Goal: Task Accomplishment & Management: Manage account settings

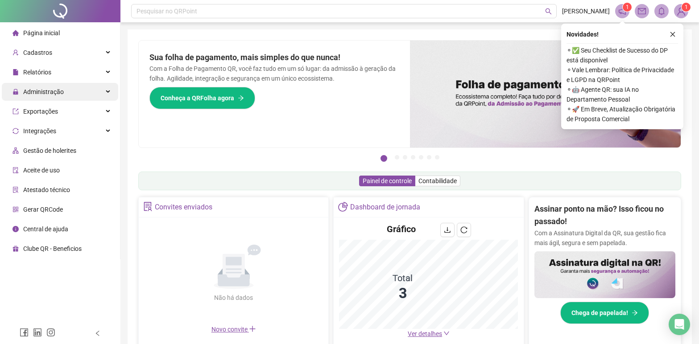
click at [40, 90] on span "Administração" at bounding box center [43, 91] width 41 height 7
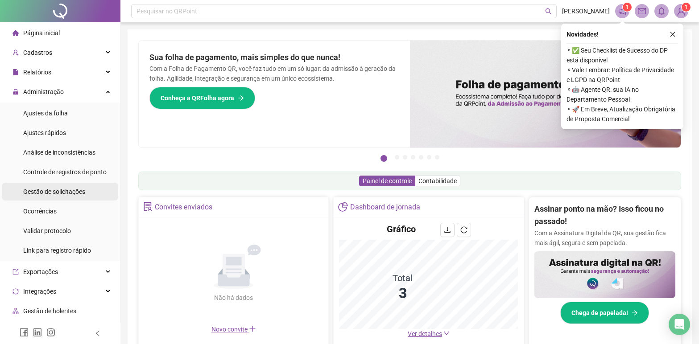
click at [74, 192] on span "Gestão de solicitações" at bounding box center [54, 191] width 62 height 7
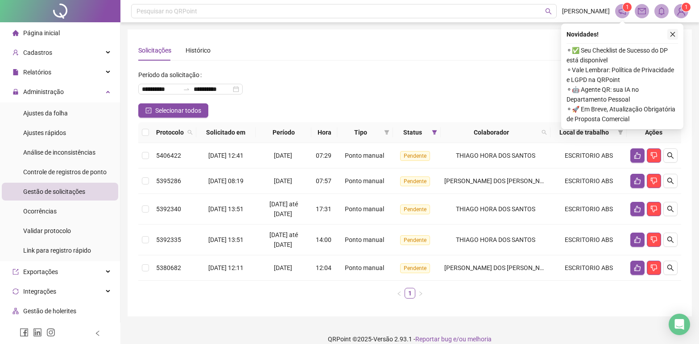
click at [673, 35] on icon "close" at bounding box center [672, 34] width 5 height 5
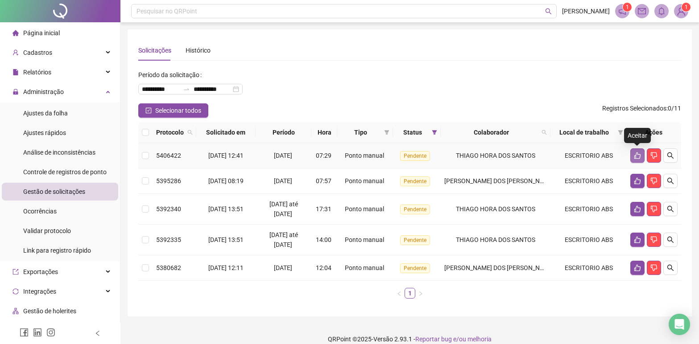
click at [638, 154] on icon "like" at bounding box center [636, 155] width 7 height 7
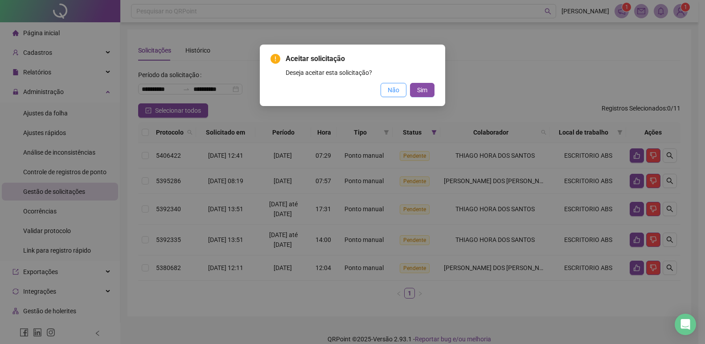
click at [399, 92] on span "Não" at bounding box center [394, 90] width 12 height 10
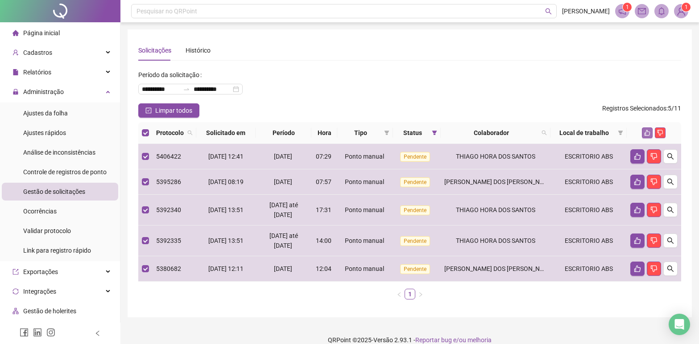
click at [648, 134] on icon "like" at bounding box center [647, 133] width 6 height 6
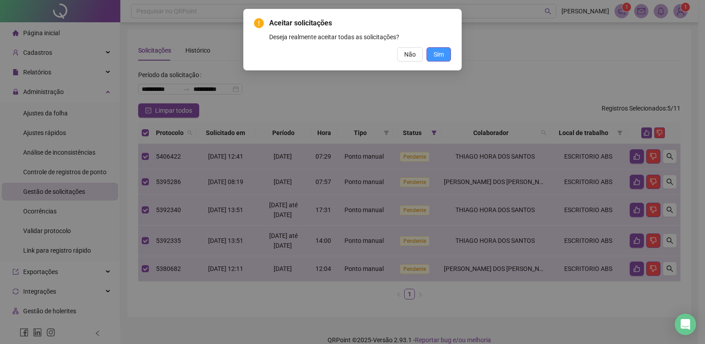
click at [435, 55] on span "Sim" at bounding box center [439, 54] width 10 height 10
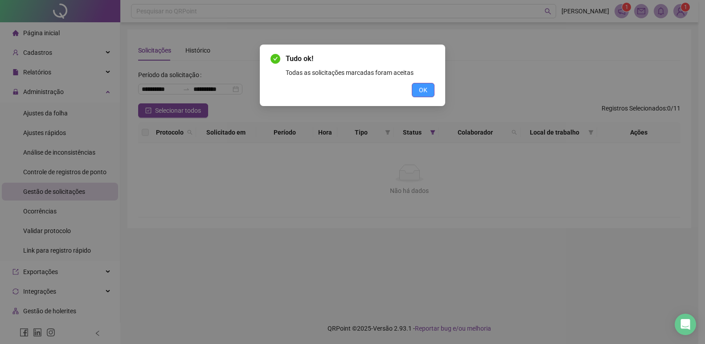
click at [433, 94] on button "OK" at bounding box center [423, 90] width 23 height 14
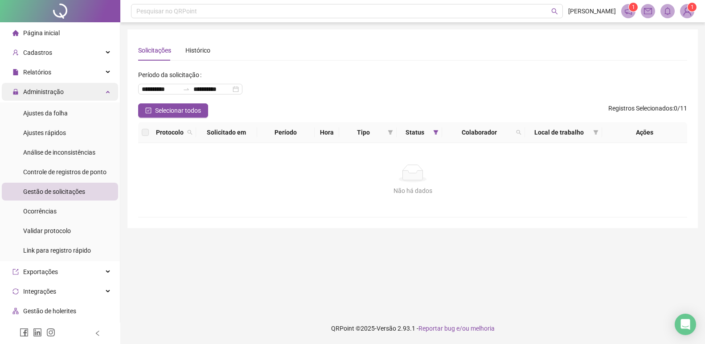
click at [54, 91] on span "Administração" at bounding box center [43, 91] width 41 height 7
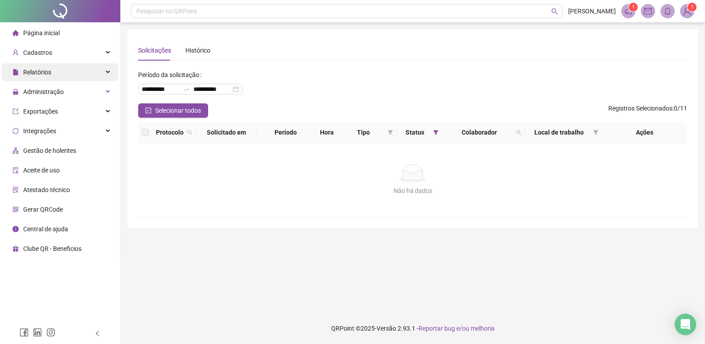
click at [53, 75] on div "Relatórios" at bounding box center [60, 72] width 116 height 18
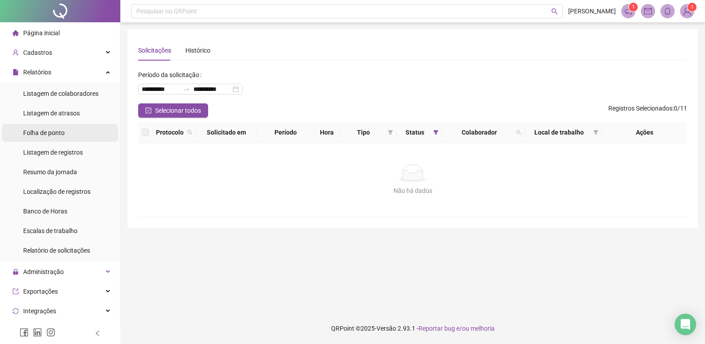
click at [55, 134] on span "Folha de ponto" at bounding box center [43, 132] width 41 height 7
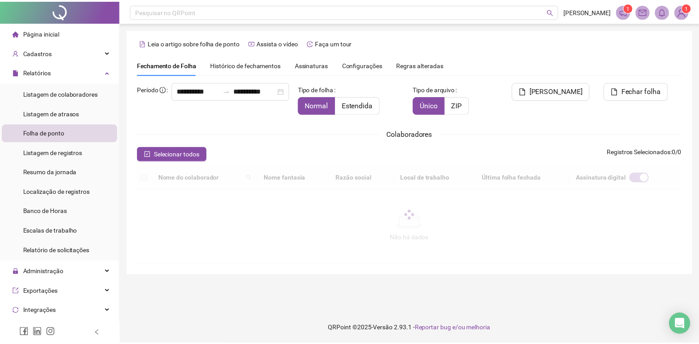
scroll to position [11, 0]
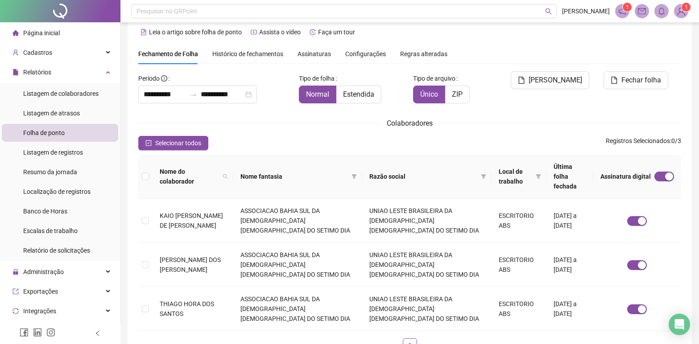
click at [270, 53] on span "Histórico de fechamentos" at bounding box center [247, 53] width 71 height 7
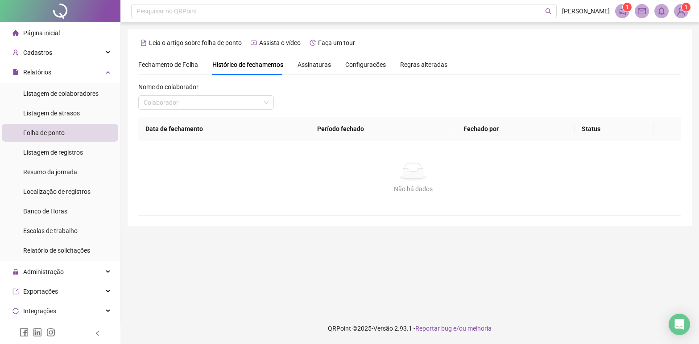
scroll to position [0, 0]
click at [185, 64] on span "Fechamento de Folha" at bounding box center [168, 64] width 60 height 7
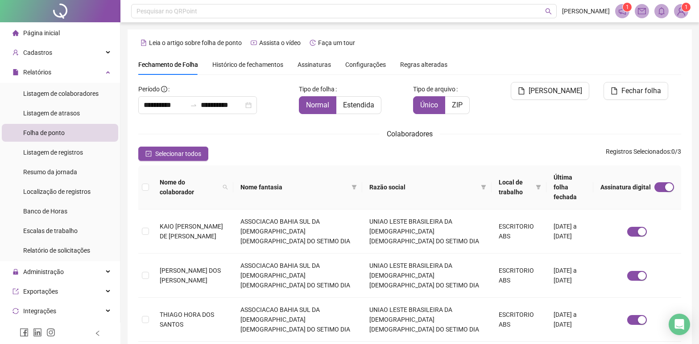
scroll to position [11, 0]
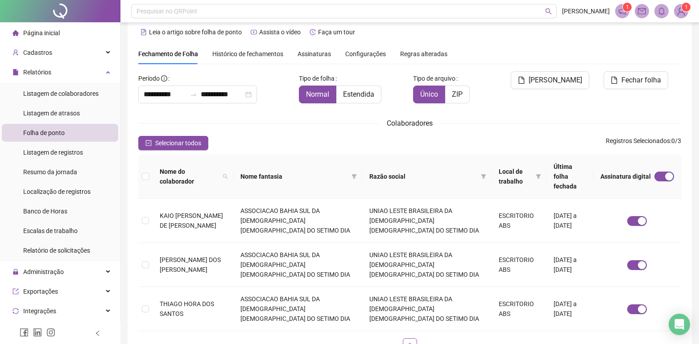
click at [304, 56] on span "Assinaturas" at bounding box center [313, 54] width 33 height 6
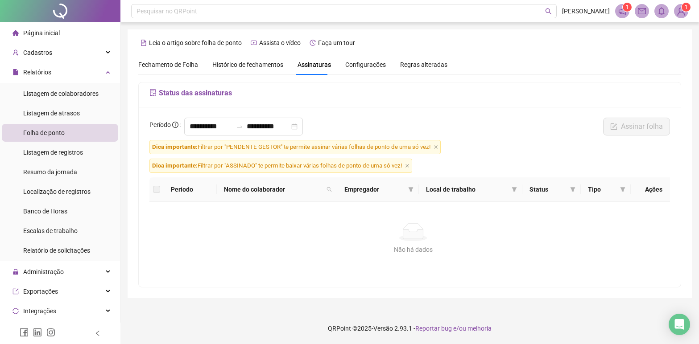
scroll to position [0, 0]
click at [184, 67] on span "Fechamento de Folha" at bounding box center [168, 64] width 60 height 7
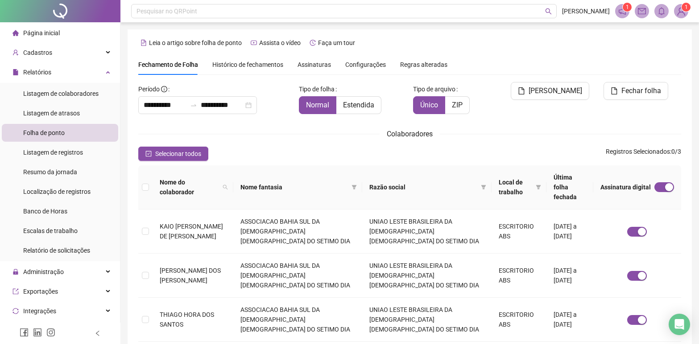
scroll to position [11, 0]
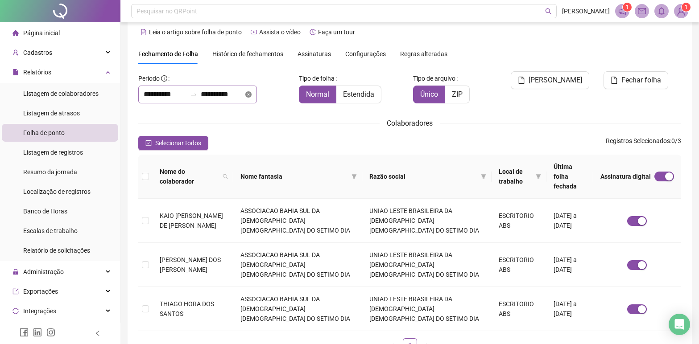
click at [251, 95] on icon "close-circle" at bounding box center [248, 94] width 6 height 6
click at [155, 97] on input at bounding box center [165, 94] width 43 height 11
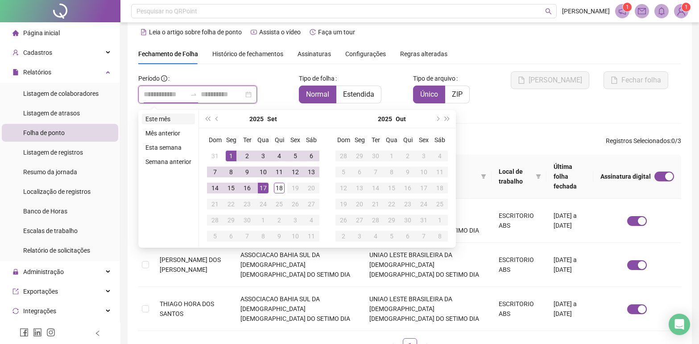
type input "**********"
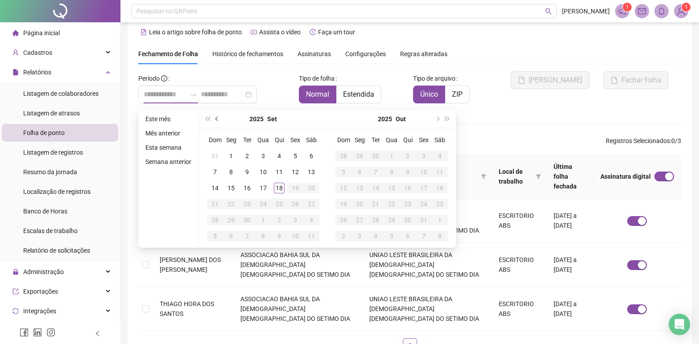
click at [219, 120] on button "prev-year" at bounding box center [217, 119] width 10 height 18
type input "**********"
click at [292, 156] on div "1" at bounding box center [295, 156] width 11 height 11
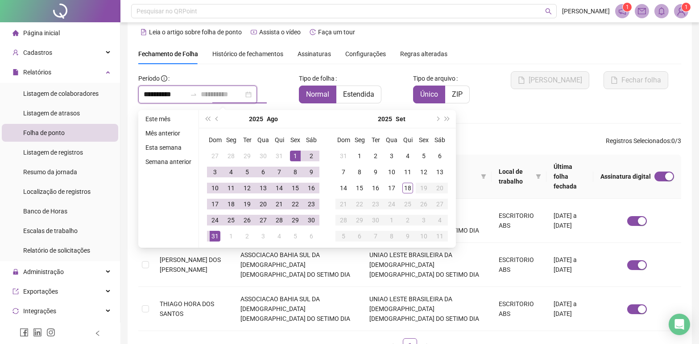
type input "**********"
click at [214, 234] on div "31" at bounding box center [215, 236] width 11 height 11
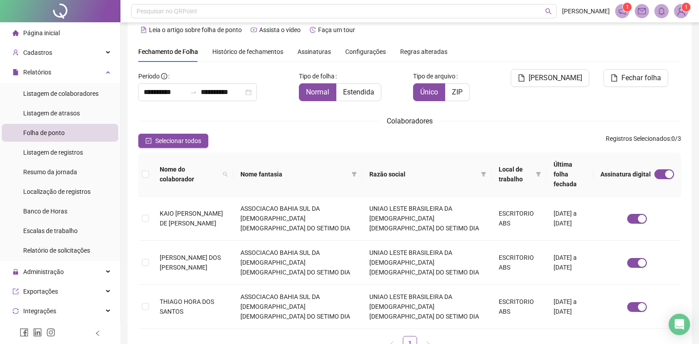
scroll to position [0, 0]
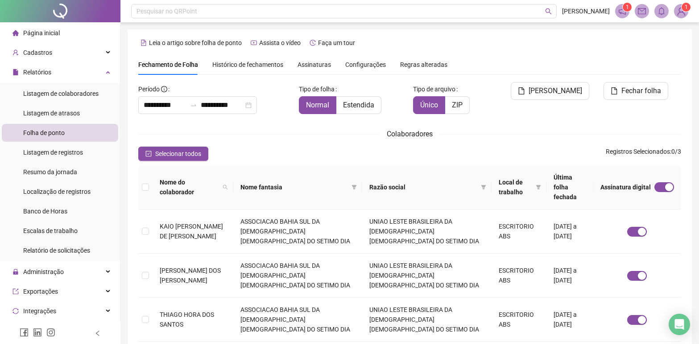
click at [238, 64] on span "Histórico de fechamentos" at bounding box center [247, 64] width 71 height 7
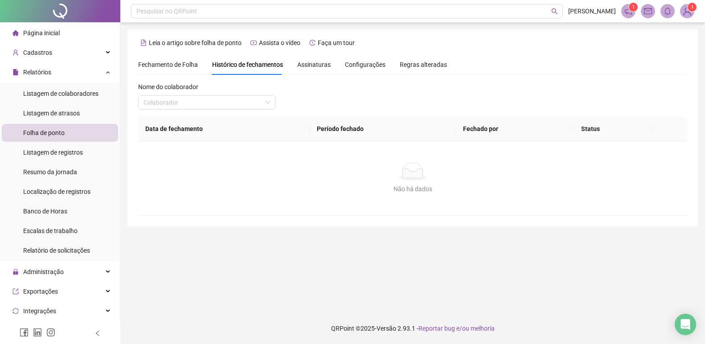
click at [313, 66] on span "Assinaturas" at bounding box center [313, 65] width 33 height 6
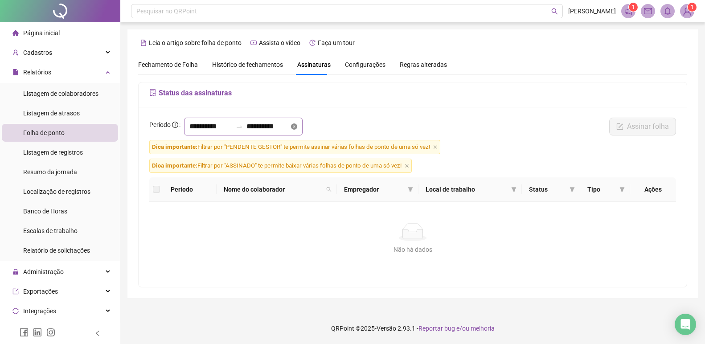
click at [297, 125] on icon "close-circle" at bounding box center [294, 126] width 6 height 6
click at [212, 126] on input at bounding box center [210, 126] width 43 height 11
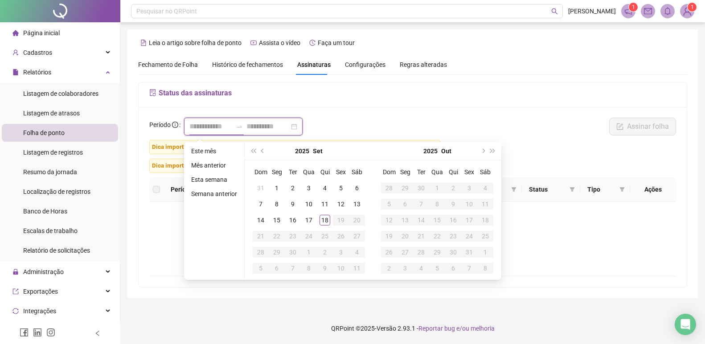
type input "**********"
click at [261, 149] on button "prev-year" at bounding box center [263, 151] width 10 height 18
type input "**********"
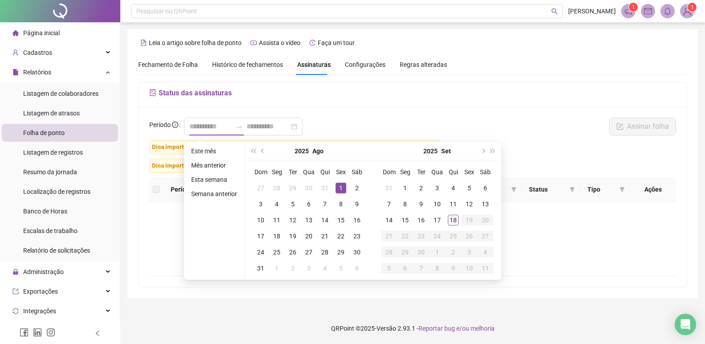
click at [344, 190] on div "1" at bounding box center [341, 188] width 11 height 11
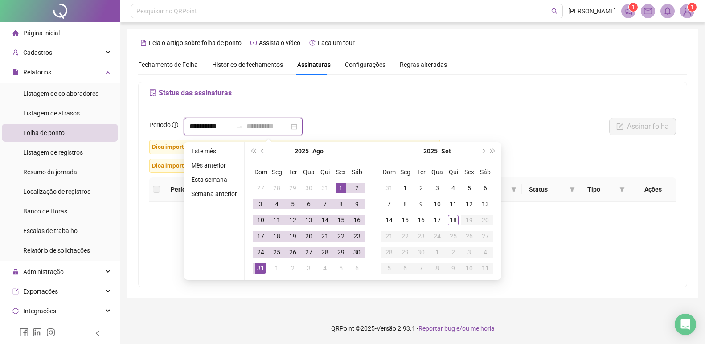
type input "**********"
click at [259, 267] on div "31" at bounding box center [260, 268] width 11 height 11
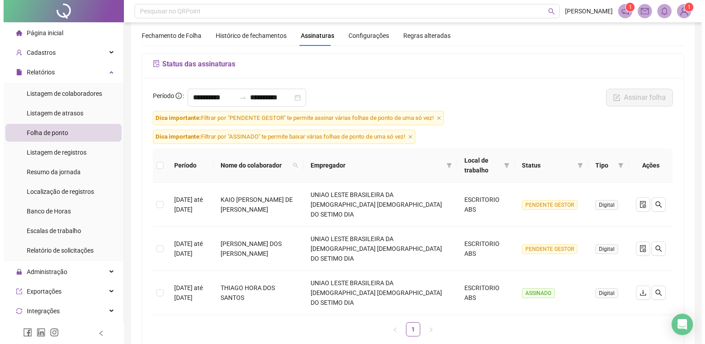
scroll to position [45, 0]
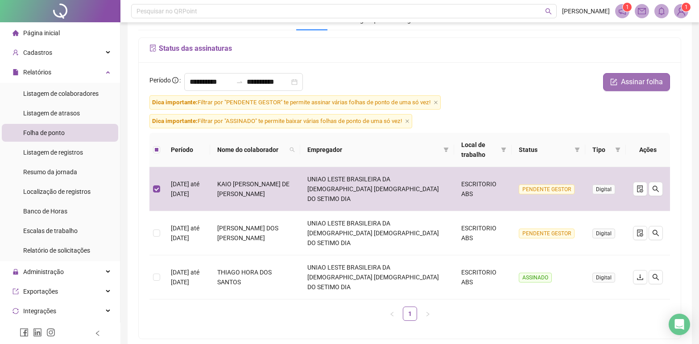
click at [637, 82] on span "Assinar folha" at bounding box center [642, 82] width 42 height 11
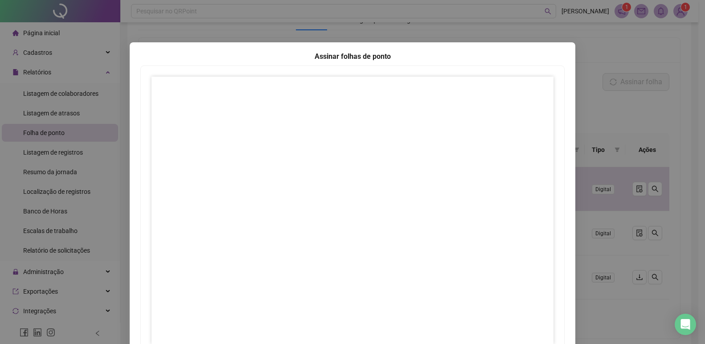
scroll to position [0, 0]
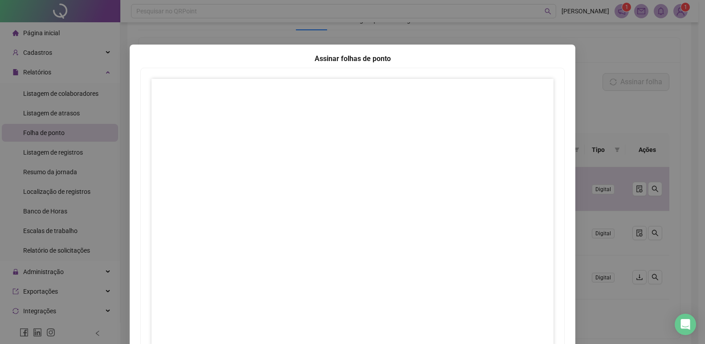
click at [616, 111] on div "Assinar folhas de ponto 1 Fechar Fechar" at bounding box center [352, 172] width 705 height 344
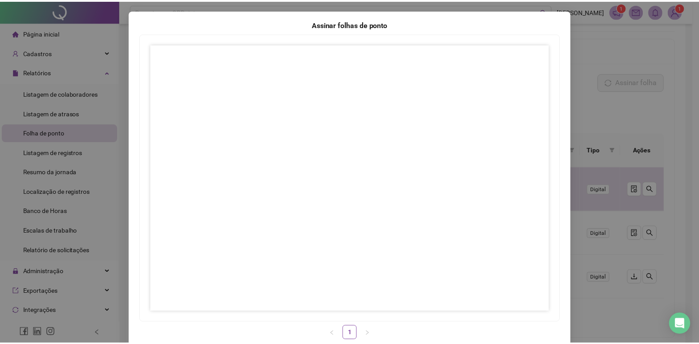
scroll to position [70, 0]
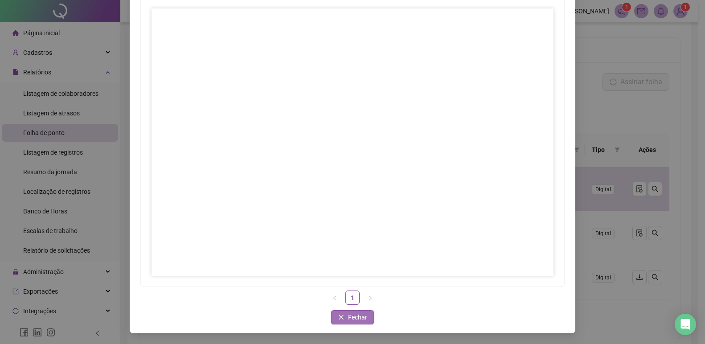
click at [356, 317] on span "Fechar" at bounding box center [357, 317] width 19 height 10
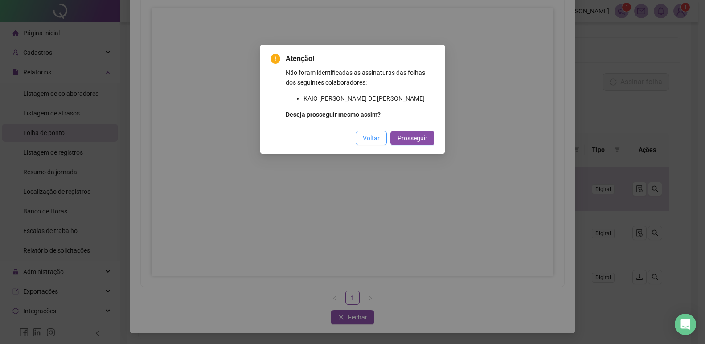
click at [372, 136] on span "Voltar" at bounding box center [371, 138] width 17 height 10
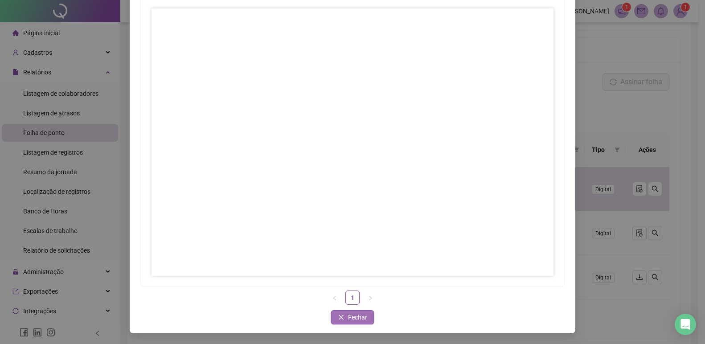
click at [360, 319] on span "Fechar" at bounding box center [357, 317] width 19 height 10
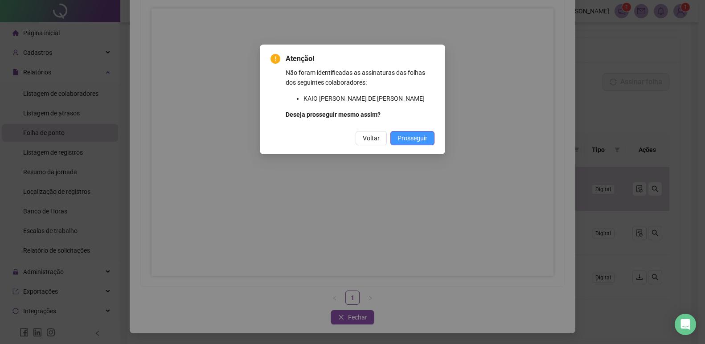
click at [429, 136] on button "Prosseguir" at bounding box center [413, 138] width 44 height 14
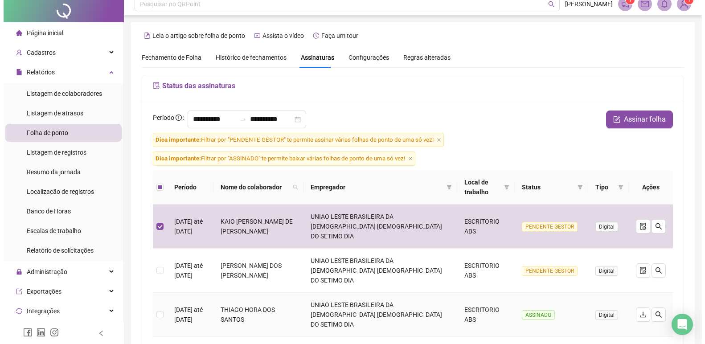
scroll to position [0, 0]
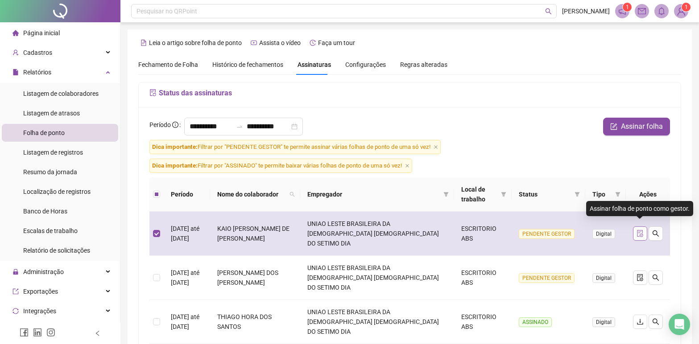
click at [641, 230] on icon "file-done" at bounding box center [639, 233] width 7 height 7
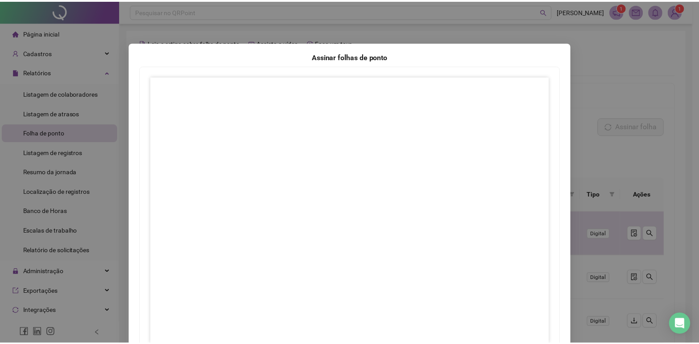
scroll to position [70, 0]
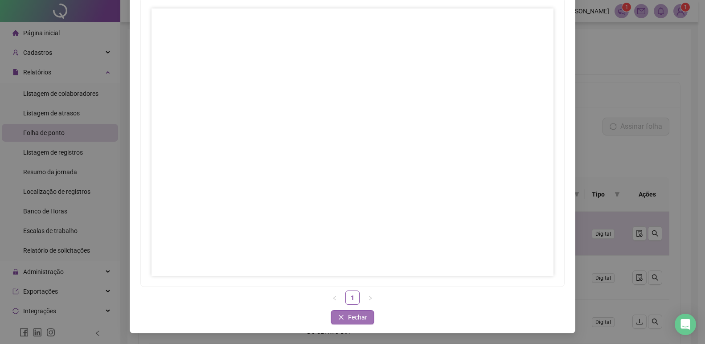
click at [358, 318] on span "Fechar" at bounding box center [357, 317] width 19 height 10
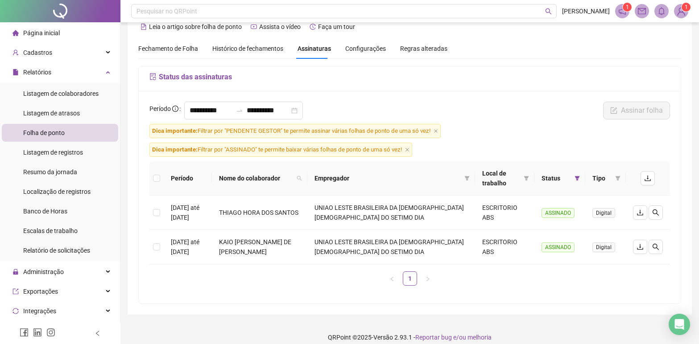
scroll to position [25, 0]
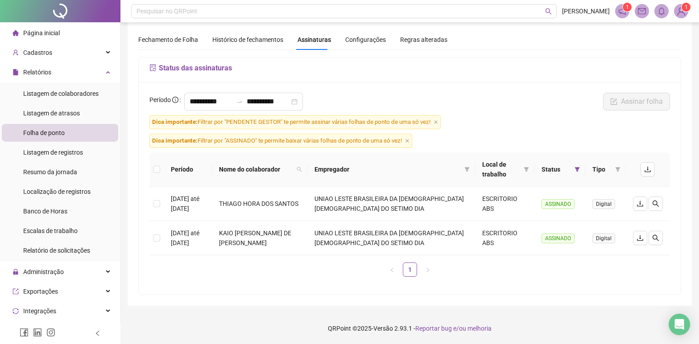
click at [268, 39] on span "Histórico de fechamentos" at bounding box center [247, 39] width 71 height 7
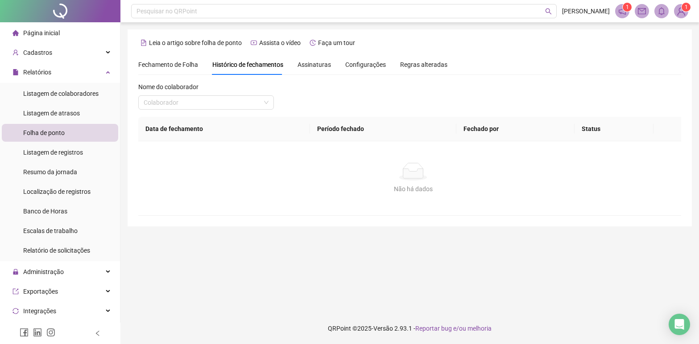
scroll to position [0, 0]
click at [312, 66] on span "Assinaturas" at bounding box center [313, 65] width 33 height 6
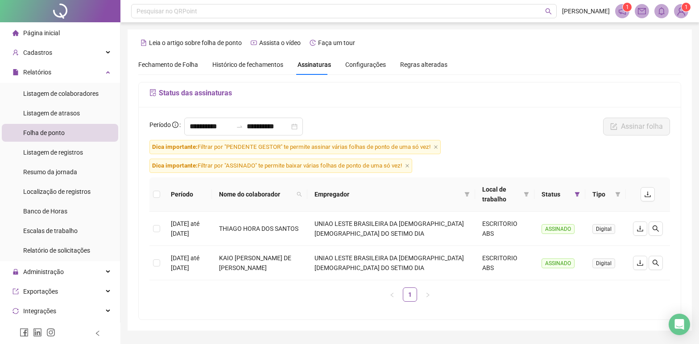
click at [174, 62] on span "Fechamento de Folha" at bounding box center [168, 64] width 60 height 7
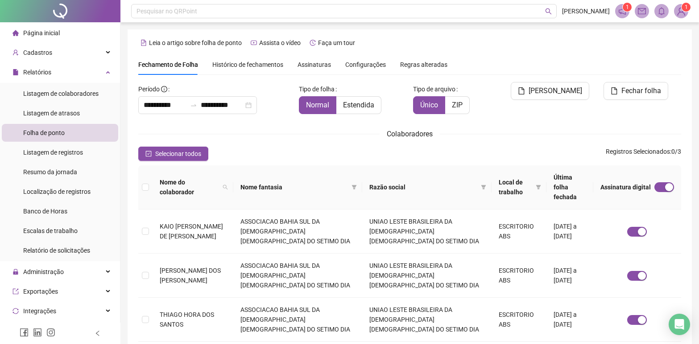
type input "**********"
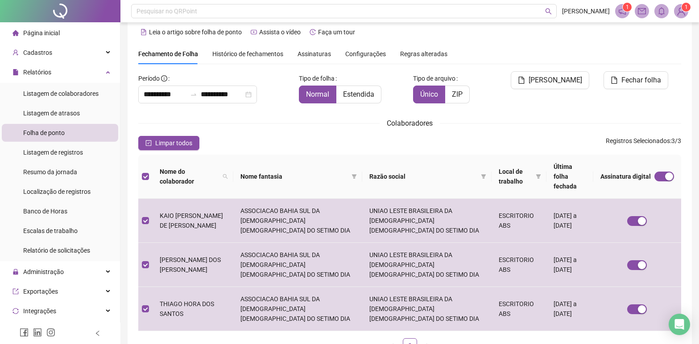
click at [250, 53] on span "Histórico de fechamentos" at bounding box center [247, 53] width 71 height 7
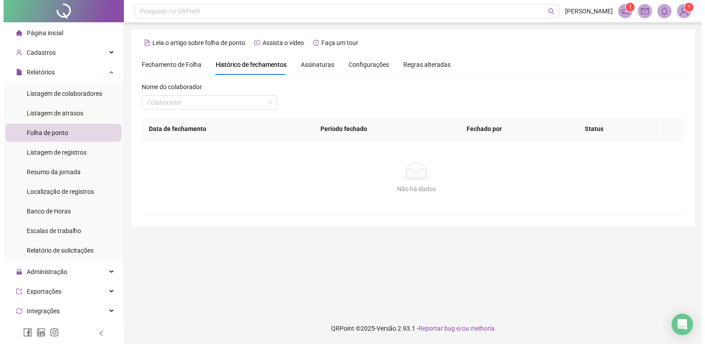
scroll to position [0, 0]
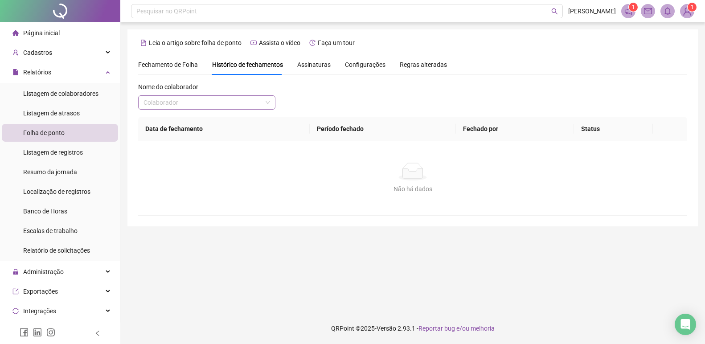
click at [274, 102] on div "Colaborador" at bounding box center [206, 102] width 137 height 14
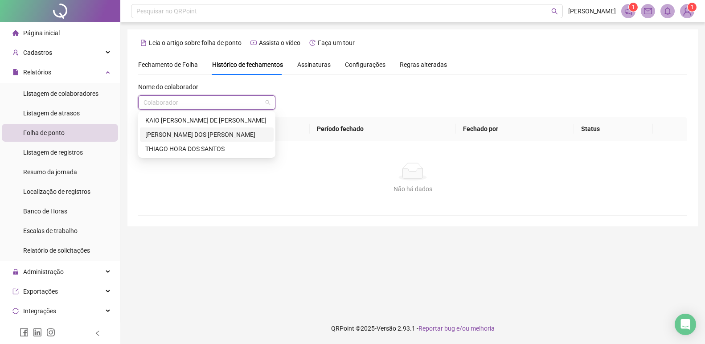
click at [221, 133] on div "[PERSON_NAME] DOS [PERSON_NAME]" at bounding box center [206, 135] width 123 height 10
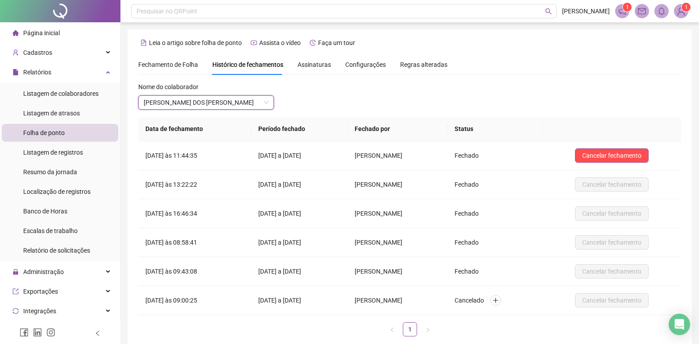
click at [314, 63] on span "Assinaturas" at bounding box center [313, 65] width 33 height 6
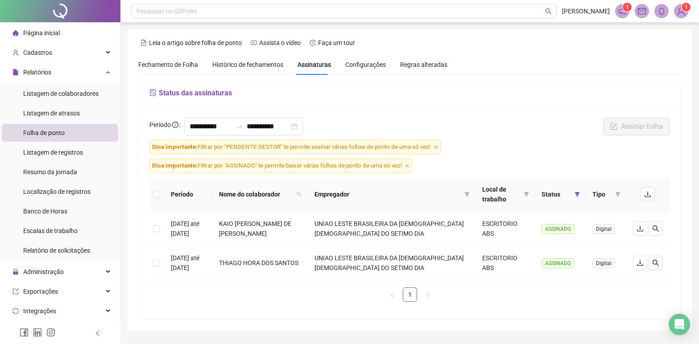
click at [366, 62] on span "Configurações" at bounding box center [365, 65] width 41 height 6
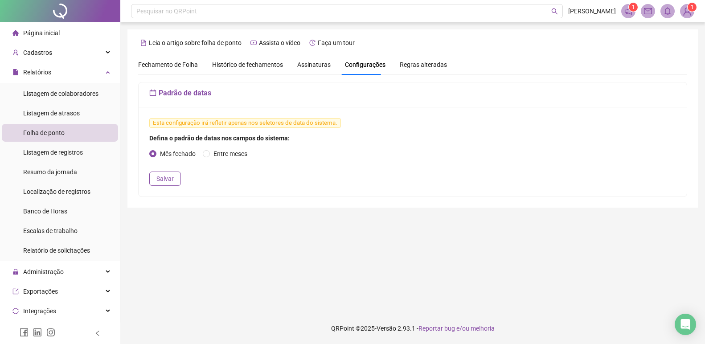
click at [416, 64] on span "Regras alteradas" at bounding box center [423, 65] width 47 height 6
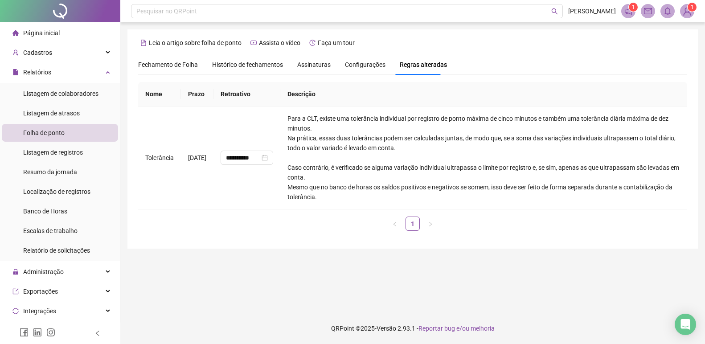
click at [320, 68] on span "Assinaturas" at bounding box center [313, 65] width 33 height 6
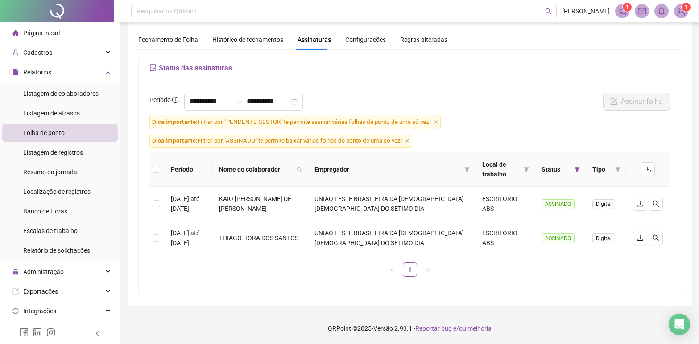
click at [623, 6] on sup "1" at bounding box center [626, 7] width 9 height 9
click at [627, 15] on span "1" at bounding box center [622, 11] width 14 height 14
click at [624, 16] on span at bounding box center [622, 11] width 14 height 14
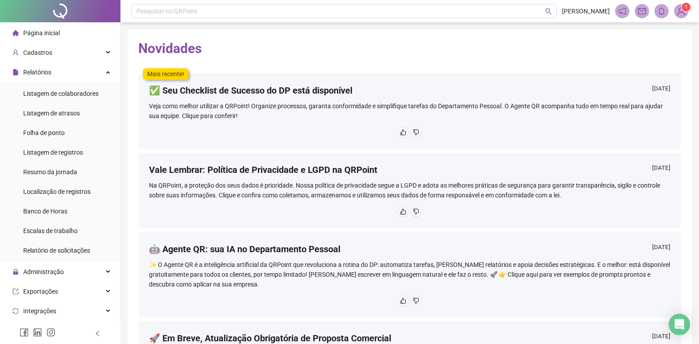
click at [682, 10] on sup "1" at bounding box center [685, 7] width 9 height 9
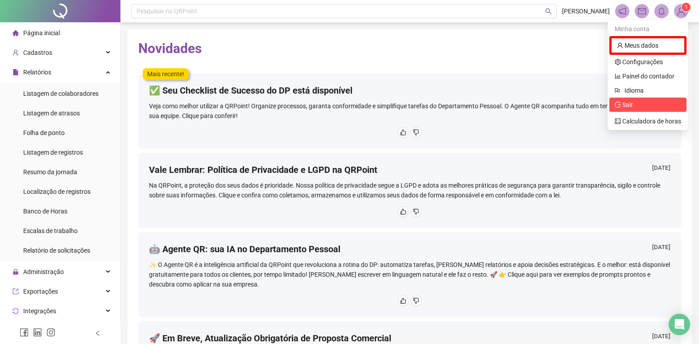
click at [631, 104] on span "Sair" at bounding box center [627, 104] width 11 height 7
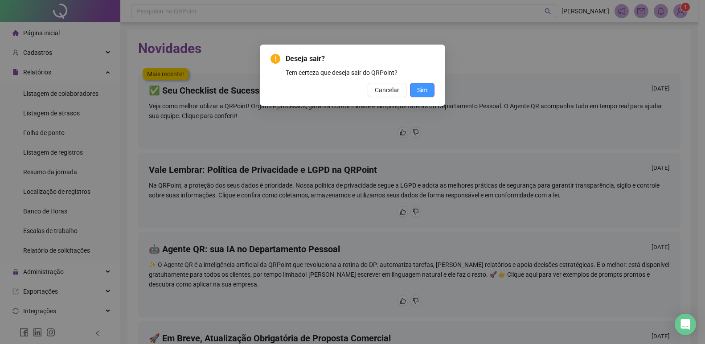
click at [422, 89] on span "Sim" at bounding box center [422, 90] width 10 height 10
